Goal: Transaction & Acquisition: Obtain resource

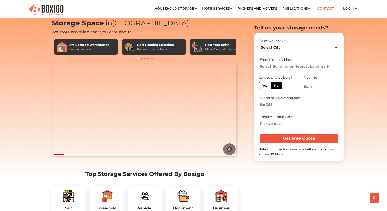
scroll to position [14, 0]
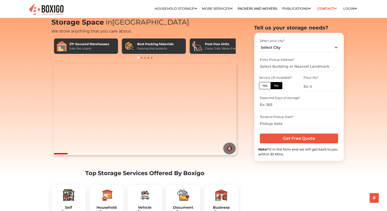
click at [304, 52] on div "Select your city * Select City Bangalore Bengaluru Bhopal Bhubaneswar Chennai C…" at bounding box center [298, 45] width 81 height 17
click at [303, 48] on select "Select City Bangalore Bengaluru Bhopal Bhubaneswar Chennai Coimbatore Cuttack D…" at bounding box center [299, 47] width 78 height 9
select select "Bengaluru"
click at [260, 43] on select "Select City Bangalore Bengaluru Bhopal Bhubaneswar Chennai Coimbatore Cuttack D…" at bounding box center [299, 47] width 78 height 9
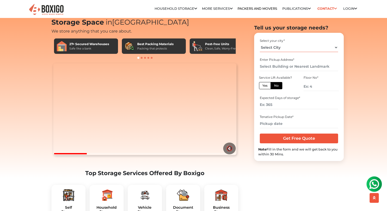
click at [298, 48] on select "Select City Bangalore Bengaluru Bhopal Bhubaneswar Chennai Coimbatore Cuttack D…" at bounding box center [299, 47] width 78 height 9
click at [284, 66] on input "text" at bounding box center [299, 66] width 78 height 9
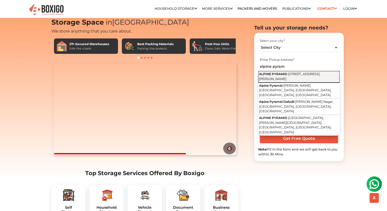
click at [296, 75] on span "12th Main Road, Rajiv Gandhi Nagar, Kodigehalli, Bengaluru, Karnataka" at bounding box center [289, 76] width 61 height 9
type input "ALPINE PYRAMID, 12th Main Road, Rajiv Gandhi Nagar, Kodigehalli, Bengaluru, Kar…"
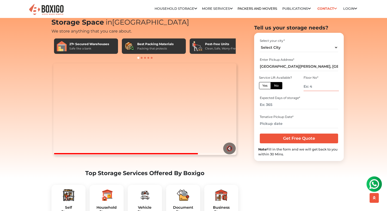
click at [313, 89] on input "number" at bounding box center [321, 86] width 35 height 9
type input "1"
type input "0"
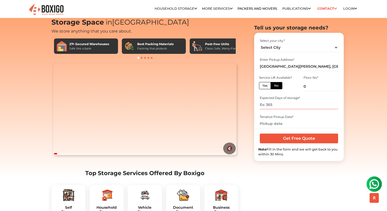
click at [287, 100] on input "number" at bounding box center [299, 104] width 78 height 9
click at [290, 123] on input "text" at bounding box center [299, 123] width 78 height 9
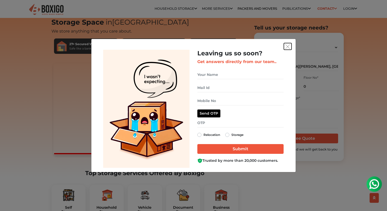
click at [288, 47] on img "get free quote dialog" at bounding box center [288, 46] width 5 height 5
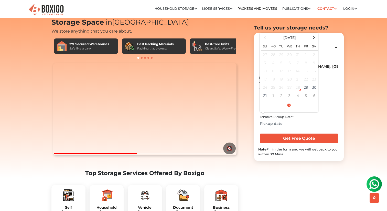
click at [277, 122] on input "text" at bounding box center [299, 123] width 78 height 9
click at [314, 87] on td "30" at bounding box center [314, 87] width 8 height 8
type input "08/30/2025 12:00 AM"
click at [292, 123] on input "08/30/2025 12:00 AM" at bounding box center [299, 123] width 78 height 9
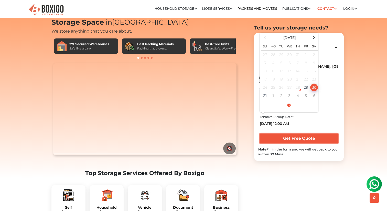
click at [319, 138] on input "Get Free Quote" at bounding box center [299, 138] width 78 height 10
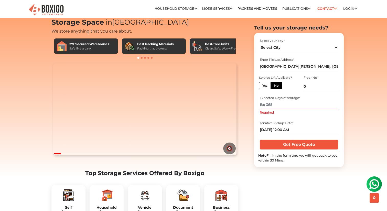
click at [270, 103] on input "Required." at bounding box center [299, 104] width 78 height 9
type input "0"
click at [194, 138] on video "Your browser does not support the video tag." at bounding box center [144, 109] width 183 height 92
click at [229, 154] on button "🔇" at bounding box center [229, 148] width 13 height 12
click at [55, 155] on video "Your browser does not support the video tag." at bounding box center [144, 109] width 183 height 92
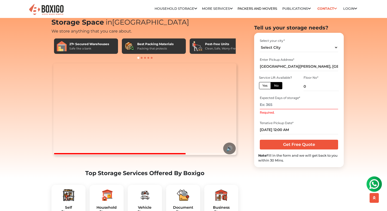
click at [55, 155] on video "Your browser does not support the video tag." at bounding box center [144, 109] width 183 height 92
click at [283, 105] on input "Required." at bounding box center [299, 104] width 78 height 9
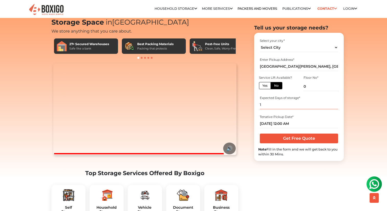
type input "1"
click at [304, 137] on input "Get Free Quote" at bounding box center [299, 138] width 78 height 10
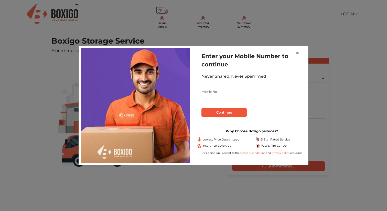
click at [258, 88] on input "text" at bounding box center [252, 92] width 101 height 8
type input "8886257181"
click at [239, 116] on button "Continue" at bounding box center [224, 112] width 45 height 9
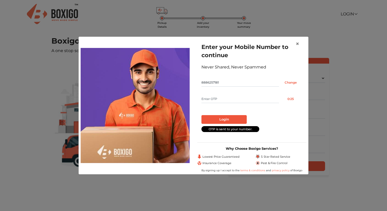
click at [228, 96] on input "text" at bounding box center [241, 99] width 78 height 8
type input "4590"
click at [217, 119] on button "Login" at bounding box center [224, 119] width 45 height 9
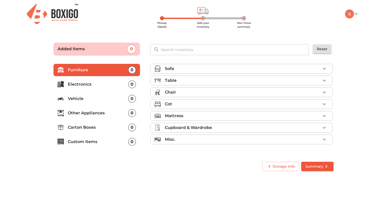
click at [222, 66] on div "Sofa" at bounding box center [243, 69] width 156 height 6
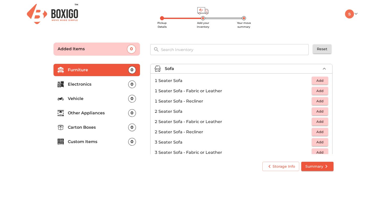
click at [222, 66] on div "Sofa" at bounding box center [243, 69] width 156 height 6
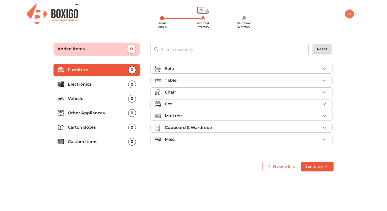
click at [209, 79] on div "Table" at bounding box center [243, 80] width 156 height 6
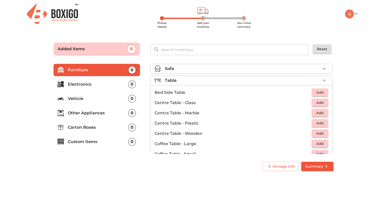
click at [291, 20] on div "Pickup Details Add your inventory Your move summary My Moves My Profile Make Es…" at bounding box center [193, 14] width 335 height 28
click at [65, 10] on img at bounding box center [52, 14] width 51 height 20
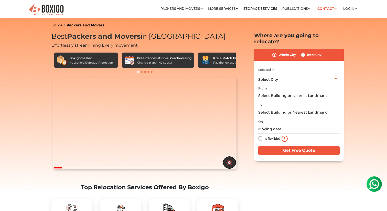
click at [232, 168] on button "🔇" at bounding box center [229, 162] width 13 height 12
click at [203, 166] on video "Your browser does not support the video tag." at bounding box center [144, 123] width 183 height 92
click at [116, 151] on video "Your browser does not support the video tag." at bounding box center [144, 123] width 183 height 92
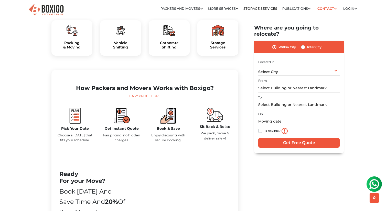
scroll to position [176, 0]
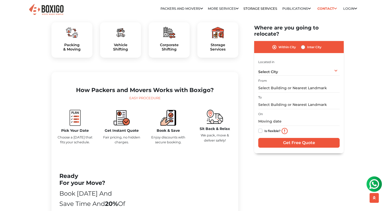
click at [376, 184] on img at bounding box center [374, 184] width 10 height 10
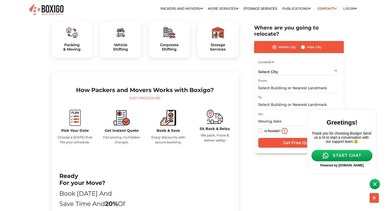
click at [347, 158] on span "START CHAT" at bounding box center [347, 155] width 29 height 5
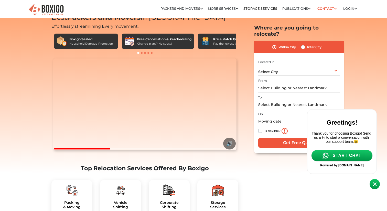
scroll to position [0, 0]
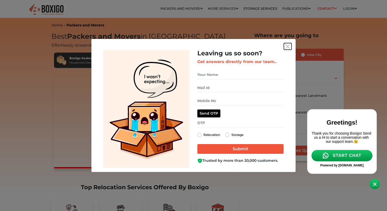
click at [284, 47] on button "get free quote dialog" at bounding box center [288, 46] width 8 height 7
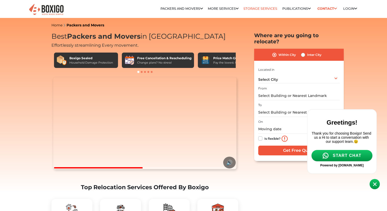
click at [256, 8] on link "Storage Services" at bounding box center [261, 9] width 34 height 4
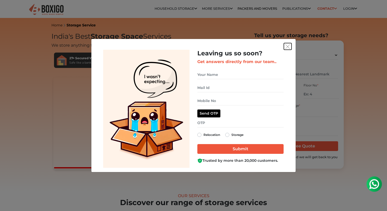
click at [288, 47] on img "get free quote dialog" at bounding box center [288, 46] width 5 height 5
